Goal: Task Accomplishment & Management: Manage account settings

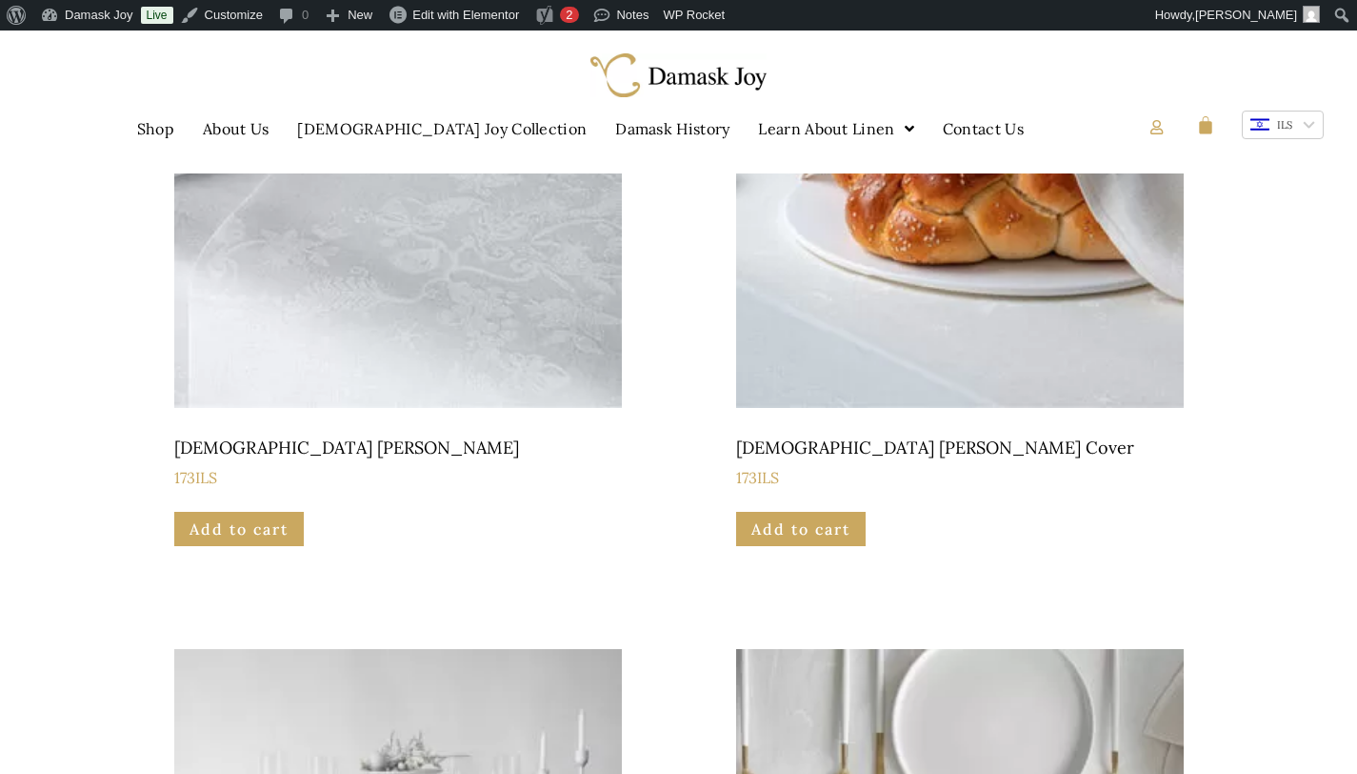
scroll to position [357, 0]
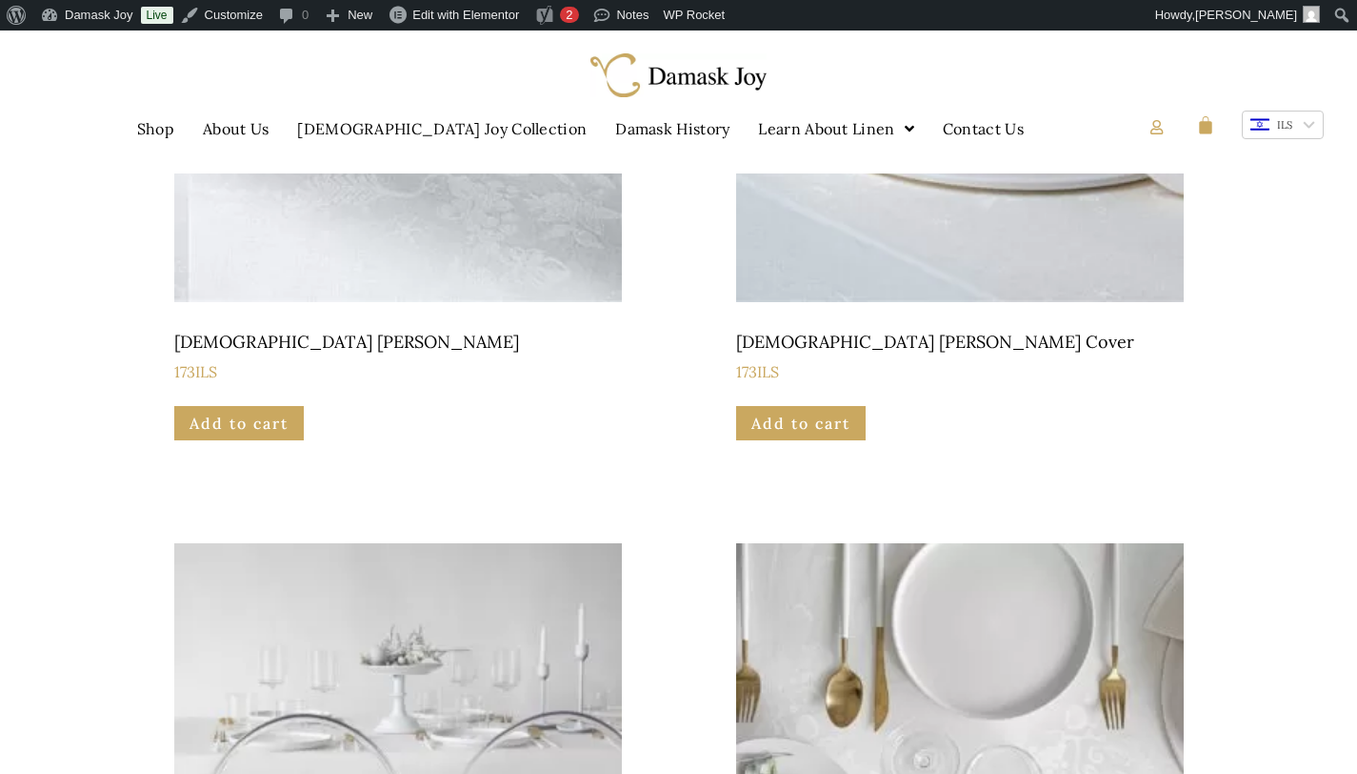
click at [1315, 123] on div at bounding box center [1312, 125] width 8 height 8
click at [1308, 174] on li "USD" at bounding box center [1283, 184] width 80 height 30
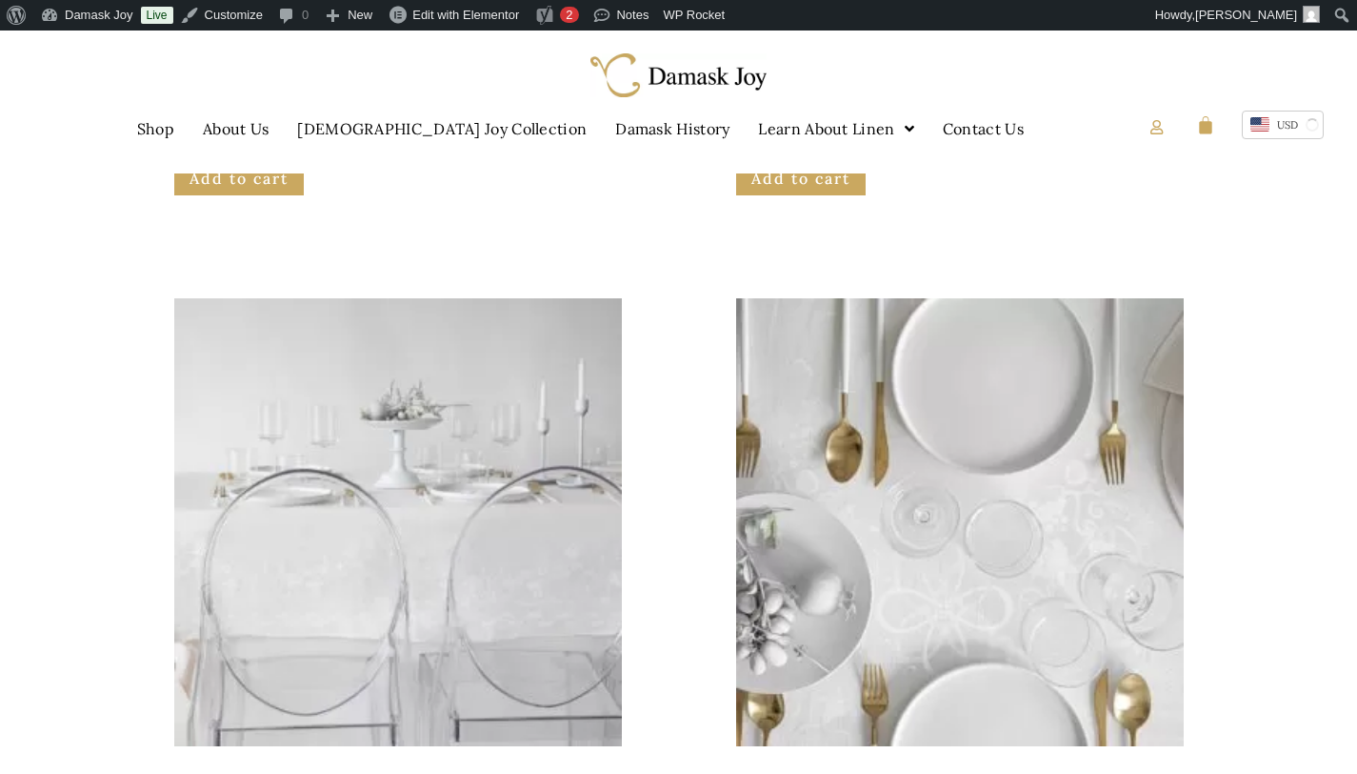
scroll to position [975, 0]
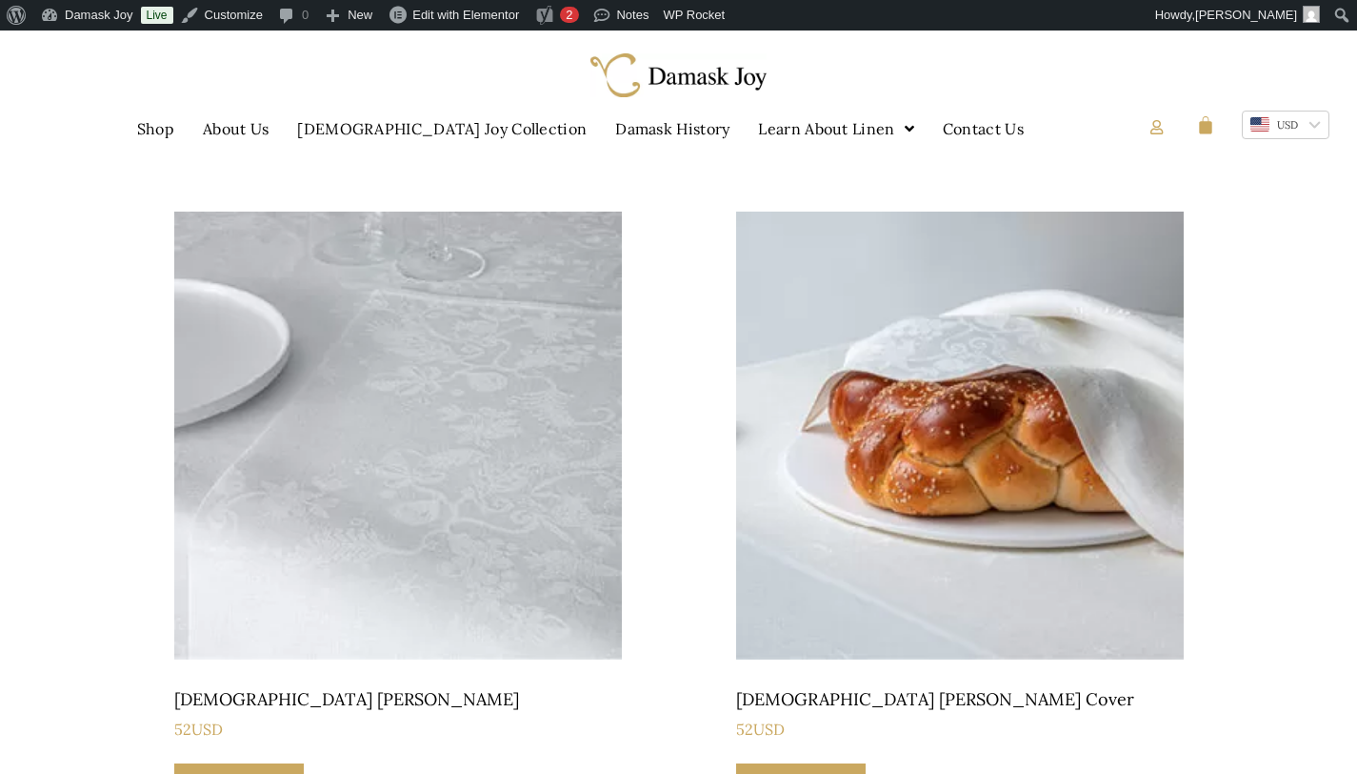
click at [1317, 122] on div at bounding box center [1318, 125] width 8 height 8
click at [1312, 206] on li "EUR" at bounding box center [1286, 213] width 86 height 30
